Goal: Check status: Check status

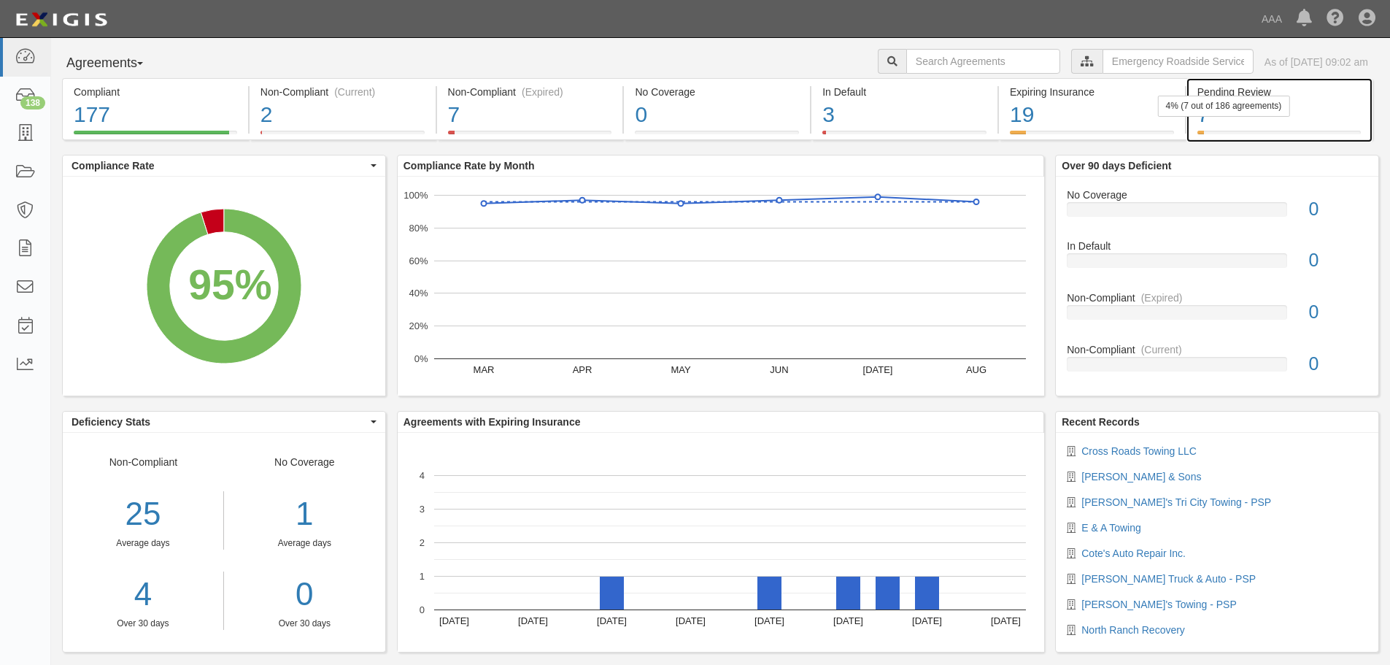
click at [1332, 115] on div "7" at bounding box center [1279, 114] width 163 height 31
click at [1285, 129] on div "7" at bounding box center [1279, 114] width 163 height 31
click at [219, 53] on div "Agreements Parties Agreements Coverages AAA East Central Automotive Services Em…" at bounding box center [720, 63] width 1339 height 29
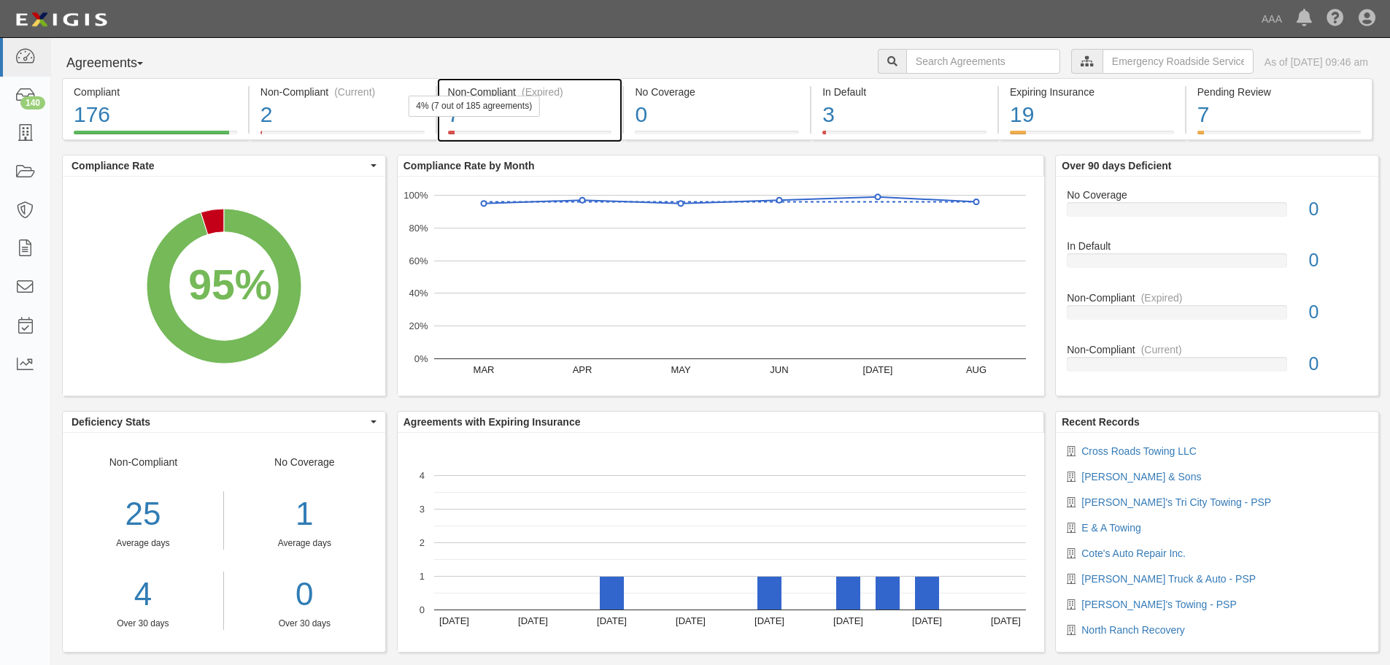
click at [466, 99] on div "4% (7 out of 185 agreements)" at bounding box center [474, 106] width 132 height 21
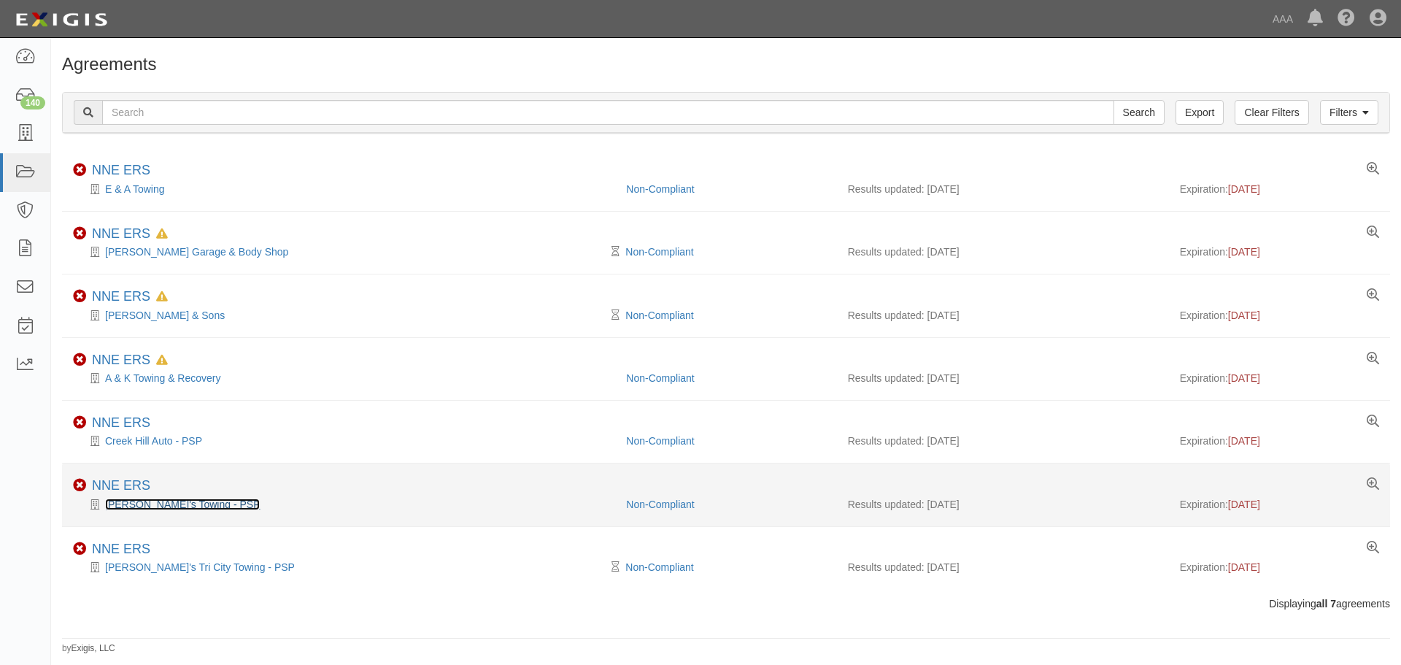
click at [150, 506] on link "[PERSON_NAME]'s Towing - PSP" at bounding box center [182, 505] width 155 height 12
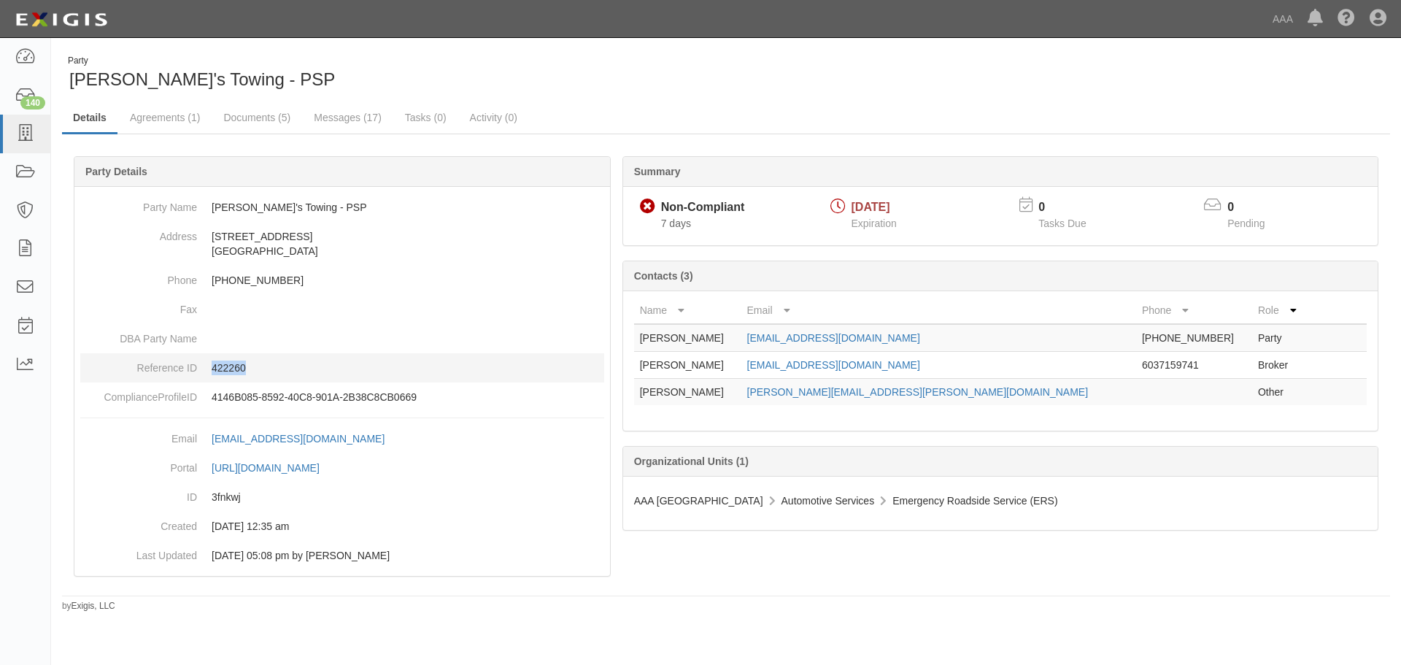
drag, startPoint x: 261, startPoint y: 363, endPoint x: 200, endPoint y: 369, distance: 61.6
click at [200, 369] on dd "422260" at bounding box center [342, 367] width 524 height 29
copy p "422260"
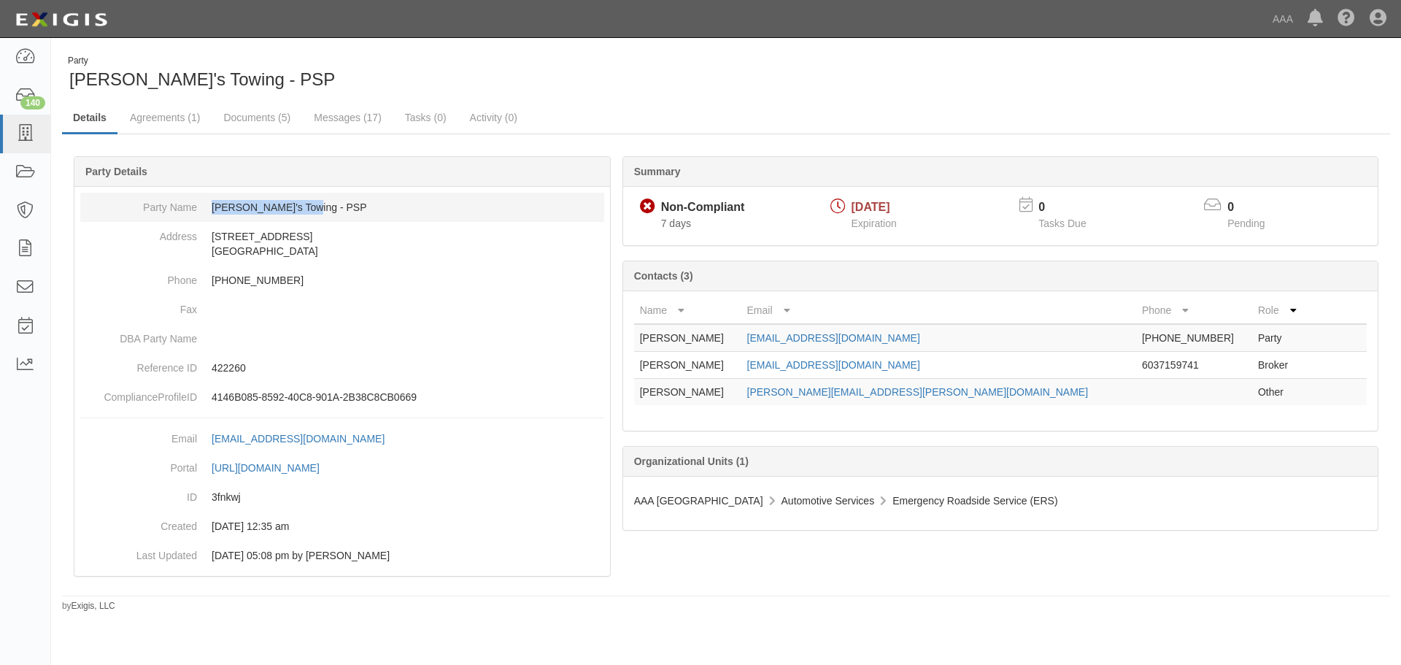
drag, startPoint x: 281, startPoint y: 207, endPoint x: 207, endPoint y: 207, distance: 73.7
click at [207, 207] on dd "[PERSON_NAME]'s Towing - PSP" at bounding box center [342, 207] width 524 height 29
copy dd "[PERSON_NAME]'s Towing - PSP"
click at [634, 85] on div "Party Doug's Towing - PSP" at bounding box center [388, 73] width 653 height 37
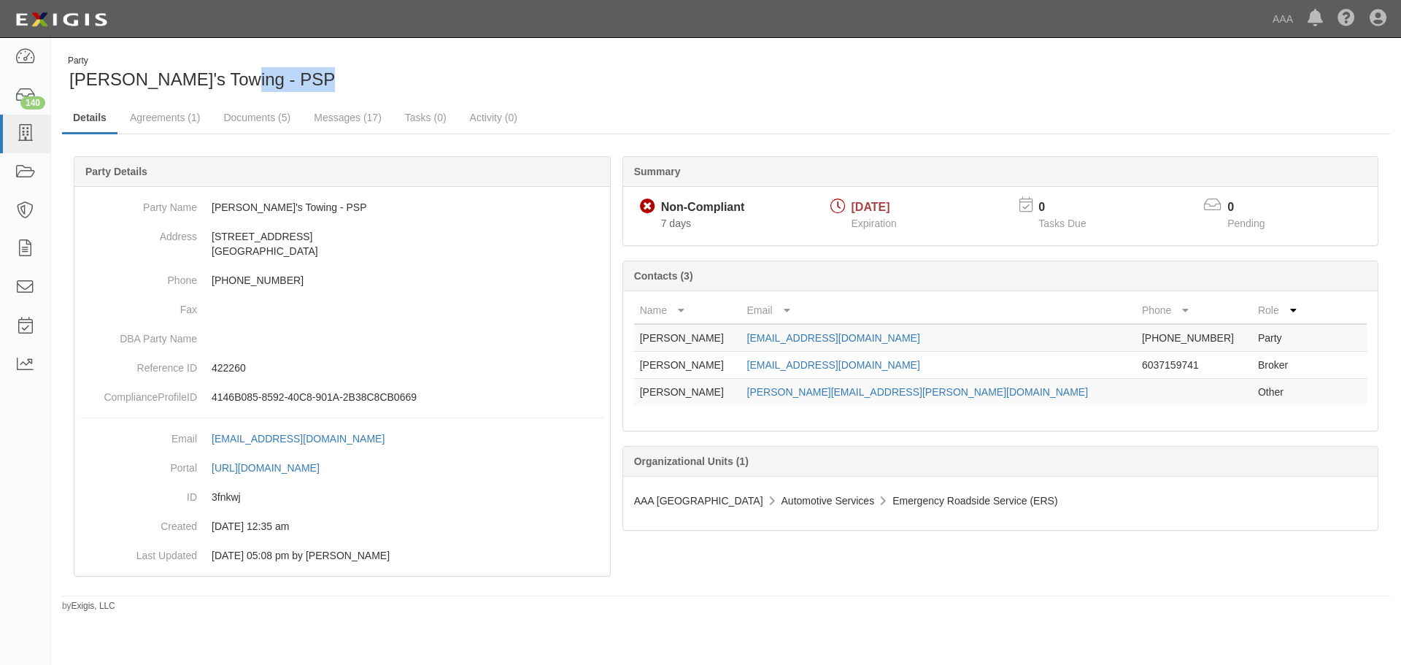
click at [634, 85] on div "Party Doug's Towing - PSP" at bounding box center [388, 73] width 653 height 37
click at [627, 64] on div "Party Doug's Towing - PSP" at bounding box center [388, 73] width 653 height 37
click at [616, 66] on div "Party Doug's Towing - PSP" at bounding box center [388, 73] width 653 height 37
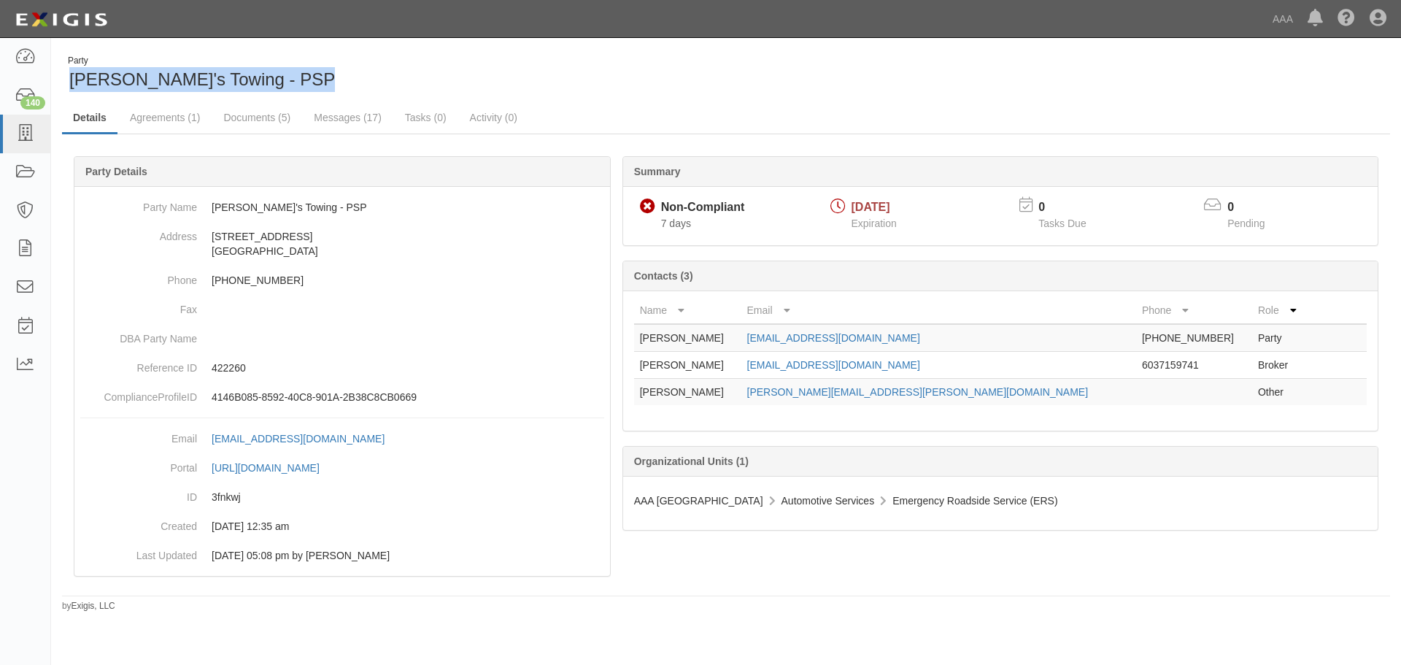
click at [432, 44] on div "Party Doug's Towing - PSP Details Agreements (1) Documents (5) Messages (17) Ta…" at bounding box center [726, 328] width 1350 height 569
click at [254, 72] on div "Party Doug's Towing - PSP" at bounding box center [388, 73] width 653 height 37
drag, startPoint x: 246, startPoint y: 81, endPoint x: 112, endPoint y: 72, distance: 133.9
click at [112, 72] on div "Party Doug's Towing - PSP" at bounding box center [388, 73] width 653 height 37
click at [154, 75] on span "[PERSON_NAME]'s Towing - PSP" at bounding box center [202, 79] width 266 height 20
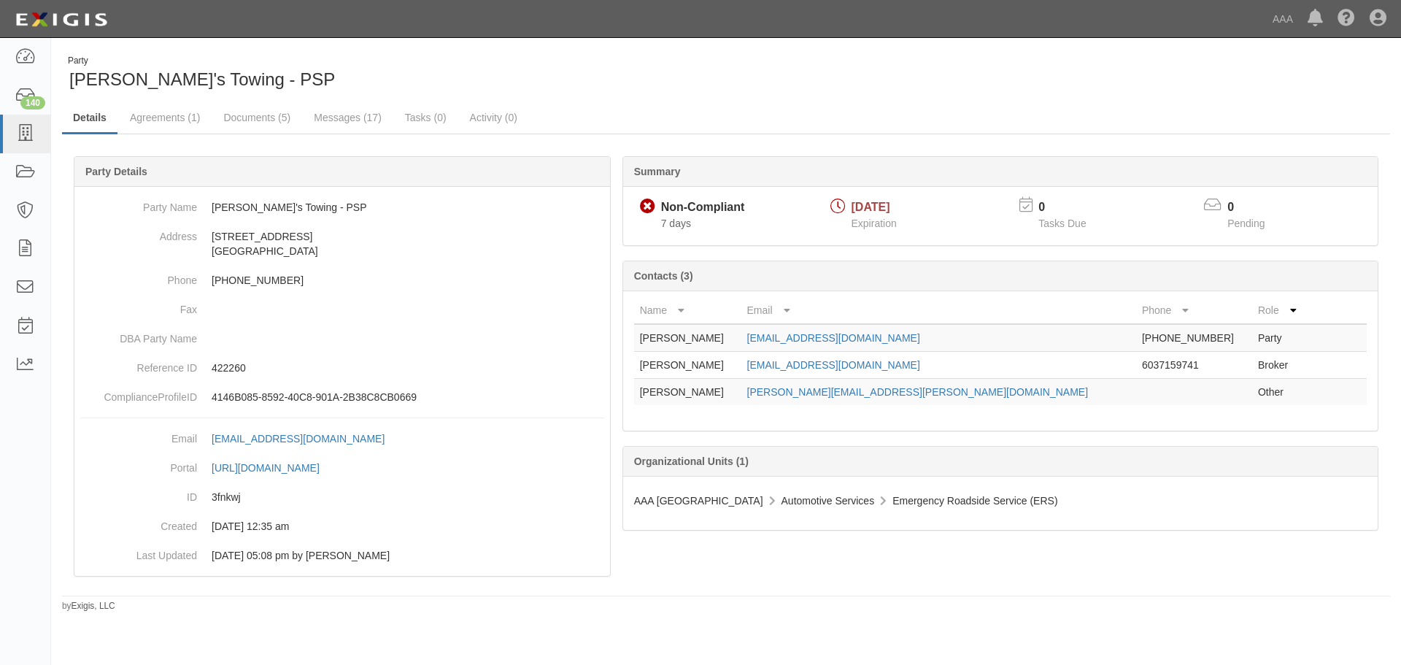
click at [241, 81] on div "Party Doug's Towing - PSP" at bounding box center [388, 73] width 653 height 37
click at [450, 61] on div "Party Doug's Towing - PSP" at bounding box center [388, 73] width 653 height 37
drag, startPoint x: 349, startPoint y: 66, endPoint x: 106, endPoint y: 73, distance: 243.2
click at [106, 73] on div "Party Doug's Towing - PSP" at bounding box center [388, 73] width 653 height 37
click at [283, 94] on div "Party Doug's Towing - PSP Details Agreements (1) Documents (5) Messages (17) Ta…" at bounding box center [726, 334] width 1350 height 558
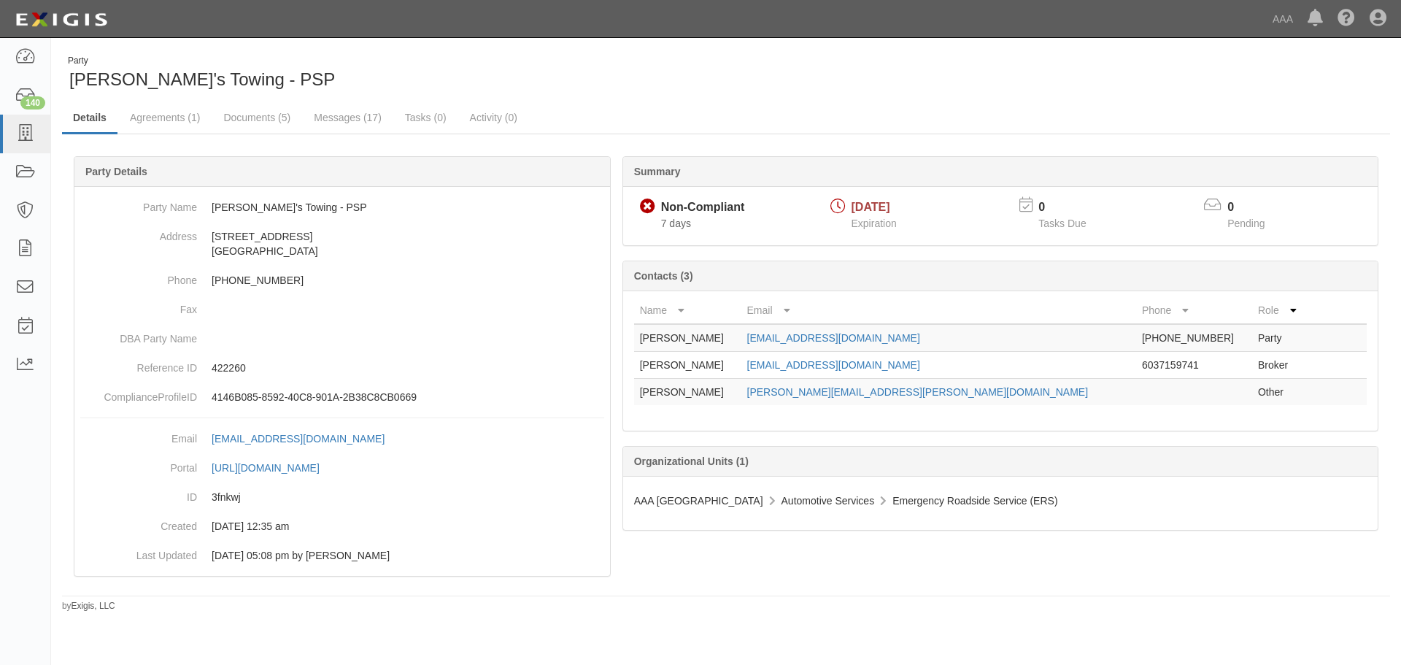
drag, startPoint x: 467, startPoint y: 74, endPoint x: 390, endPoint y: 75, distance: 76.6
click at [467, 74] on div "Party Doug's Towing - PSP" at bounding box center [388, 73] width 653 height 37
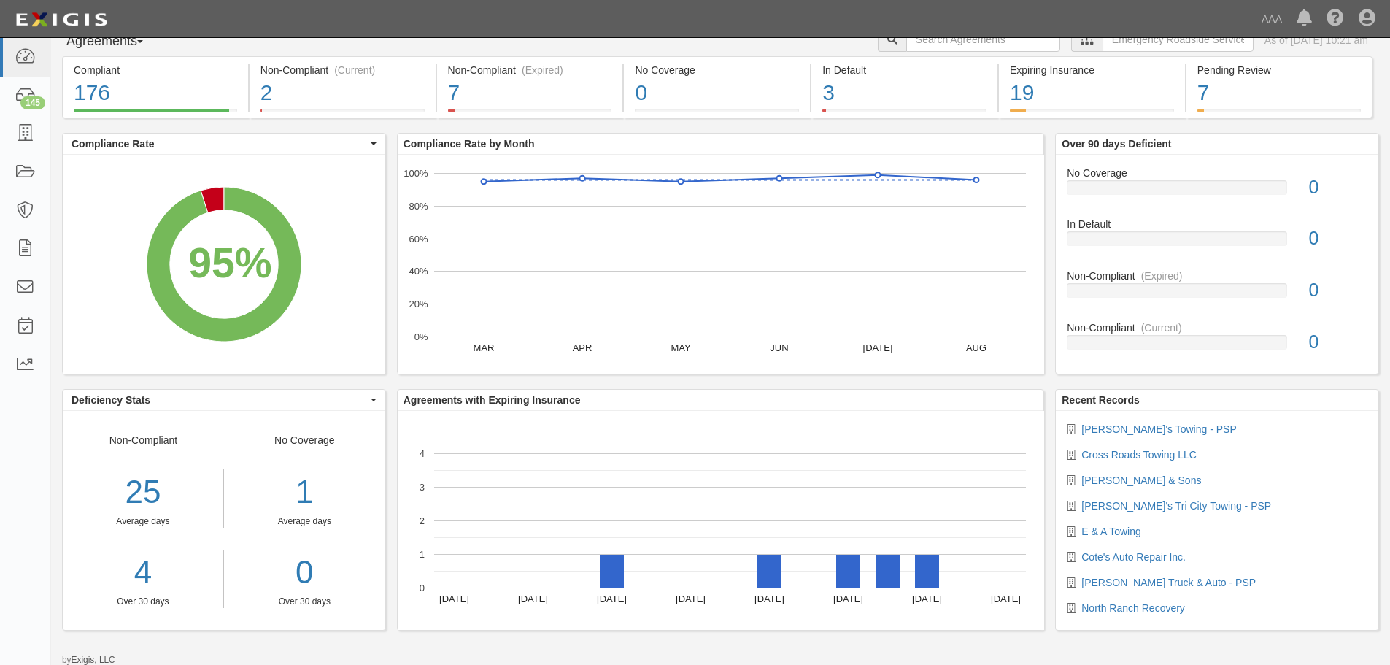
scroll to position [23, 0]
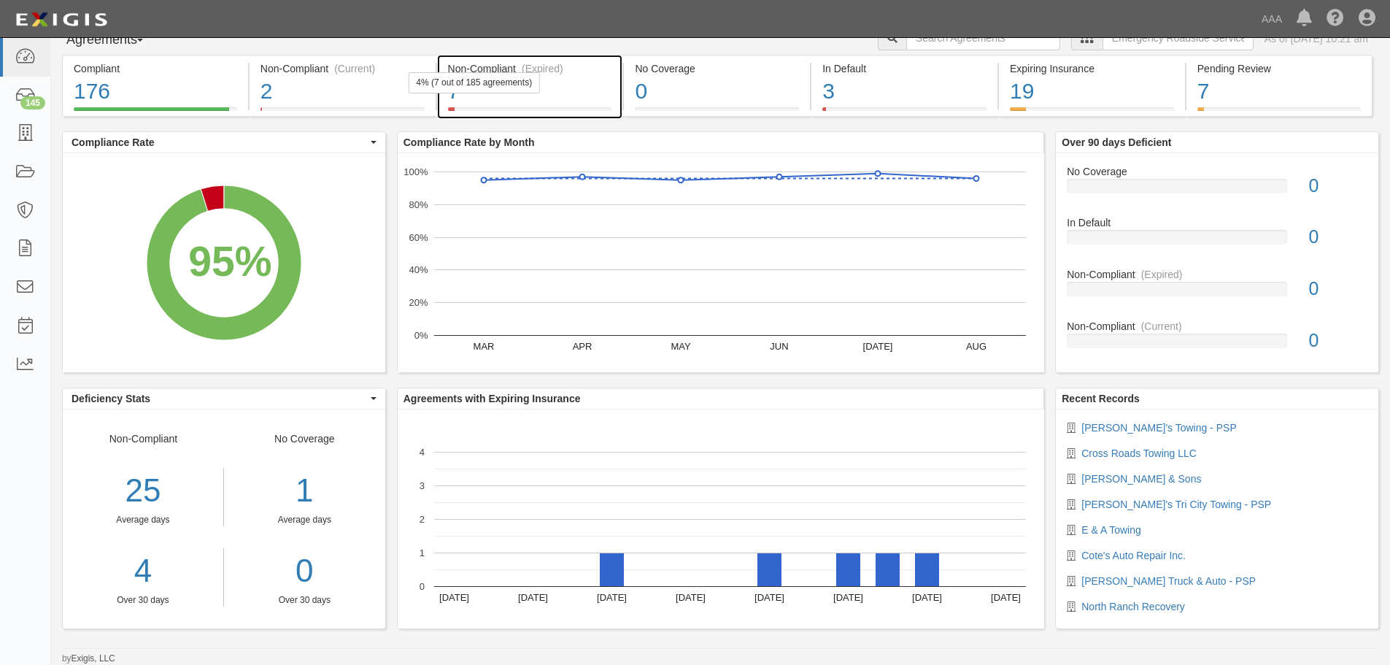
click at [462, 57] on div "Non-Compliant (Expired) 7 4% (7 out of 185 agreements)" at bounding box center [530, 86] width 186 height 62
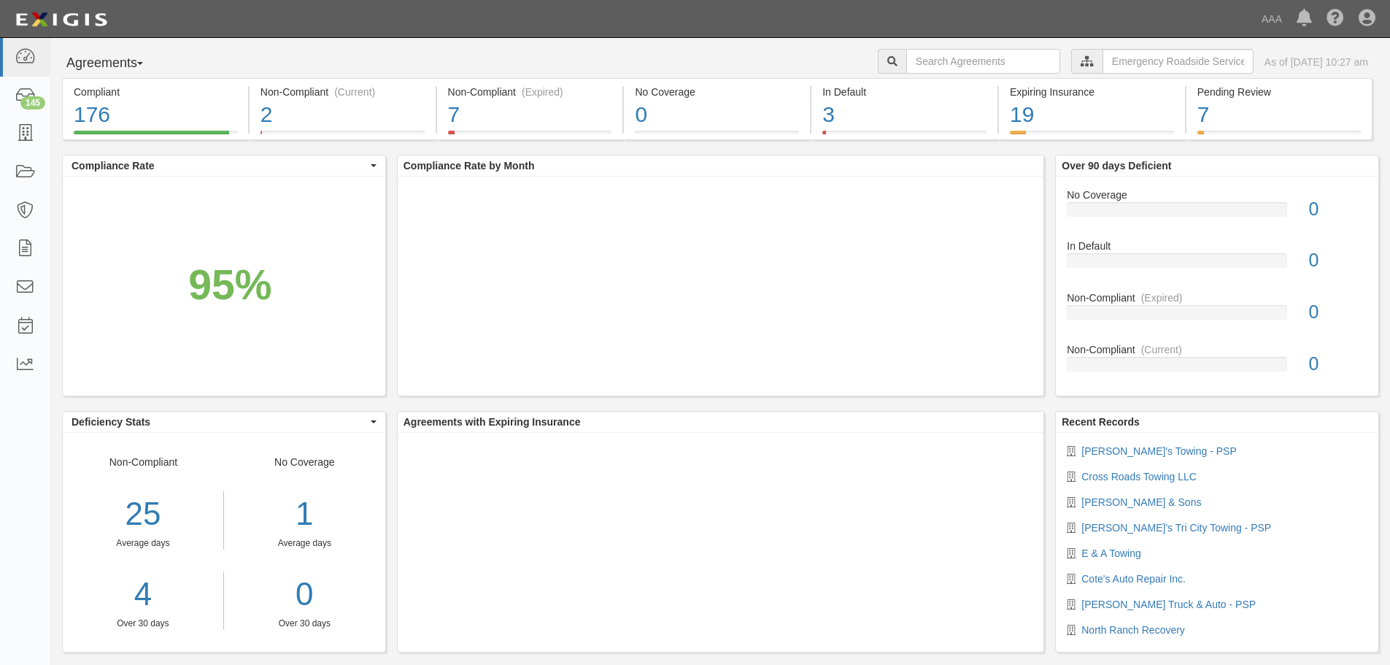
scroll to position [23, 0]
